Goal: Task Accomplishment & Management: Use online tool/utility

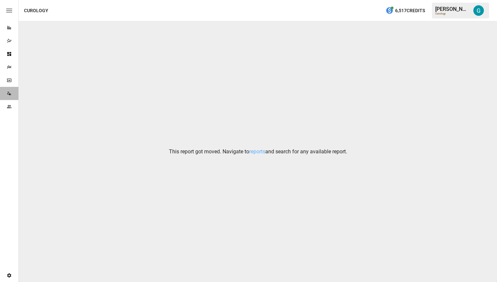
click at [10, 95] on icon "Data Sources" at bounding box center [9, 93] width 5 height 5
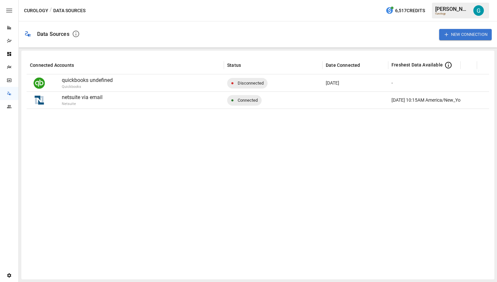
scroll to position [0, 14]
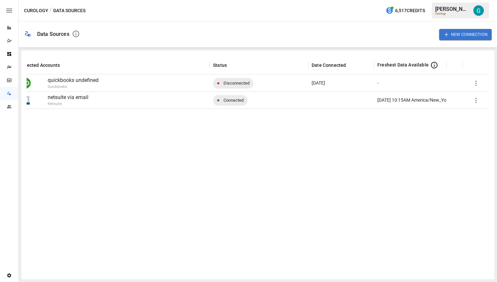
click at [475, 84] on icon "button" at bounding box center [476, 83] width 8 height 8
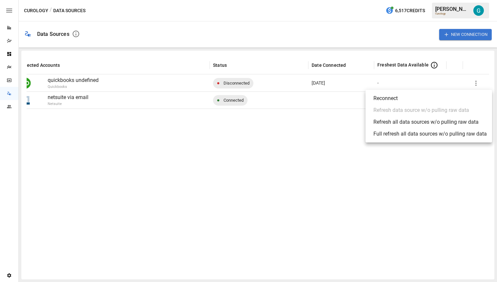
click at [469, 125] on div "Refresh all data sources w/o pulling raw data" at bounding box center [425, 122] width 105 height 8
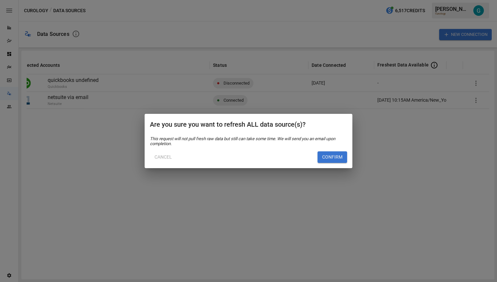
click at [333, 158] on button "Confirm" at bounding box center [332, 157] width 30 height 12
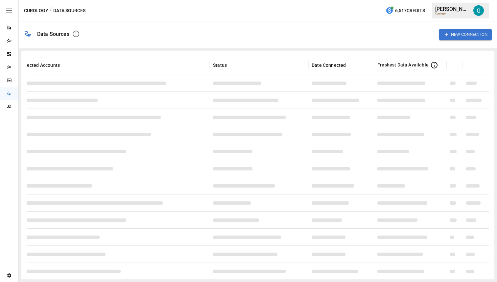
click at [342, 6] on div "Curology / Data Sources 6,517 Credits Gavin A. Curology" at bounding box center [258, 10] width 478 height 21
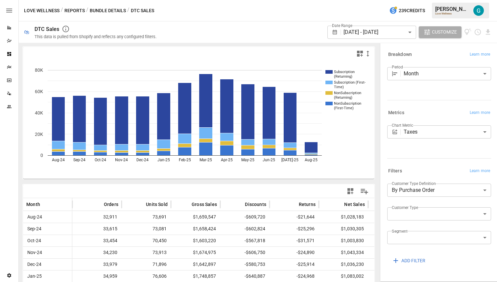
scroll to position [0, 8]
